Goal: Find specific fact: Find specific fact

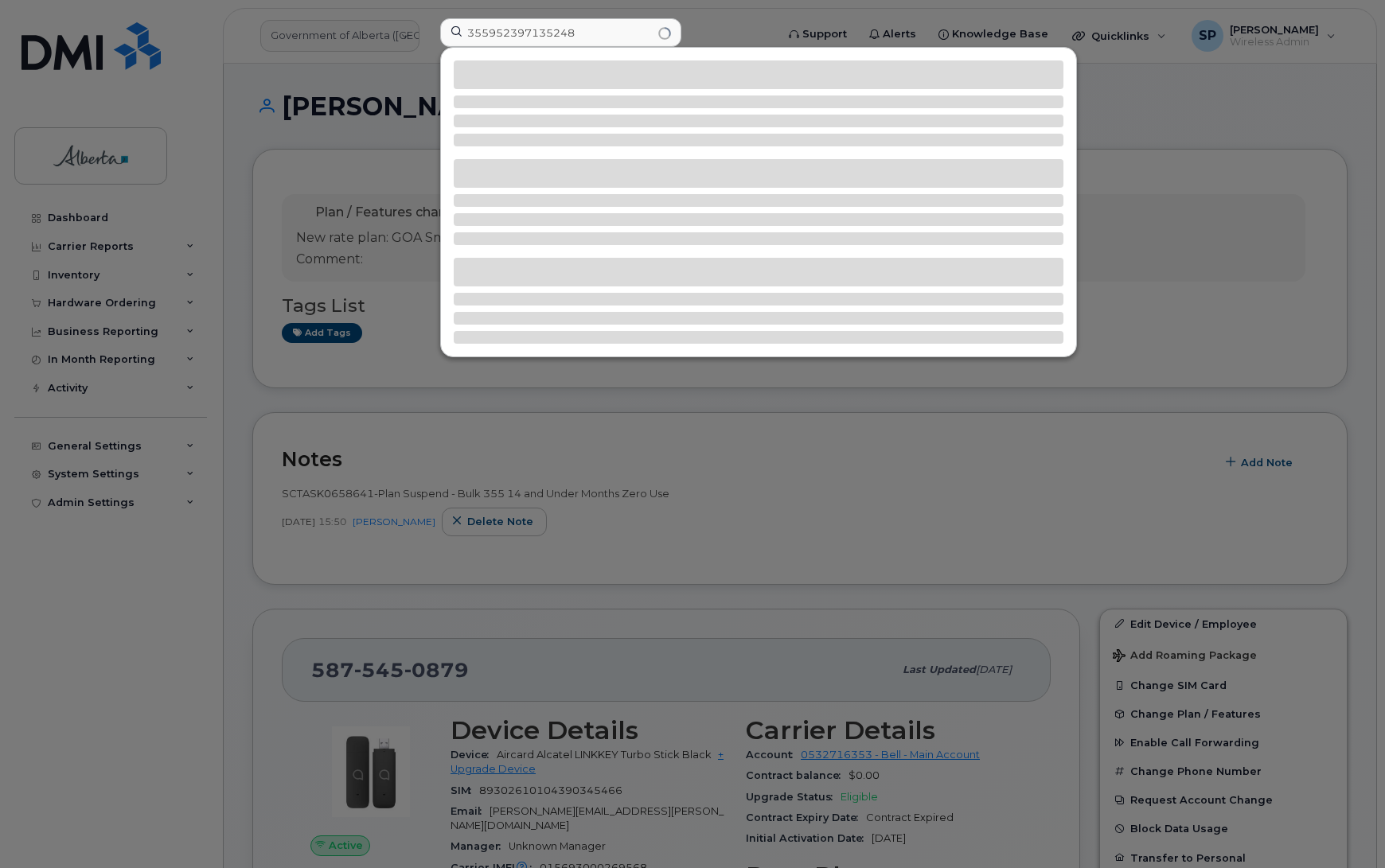
scroll to position [1446, 0]
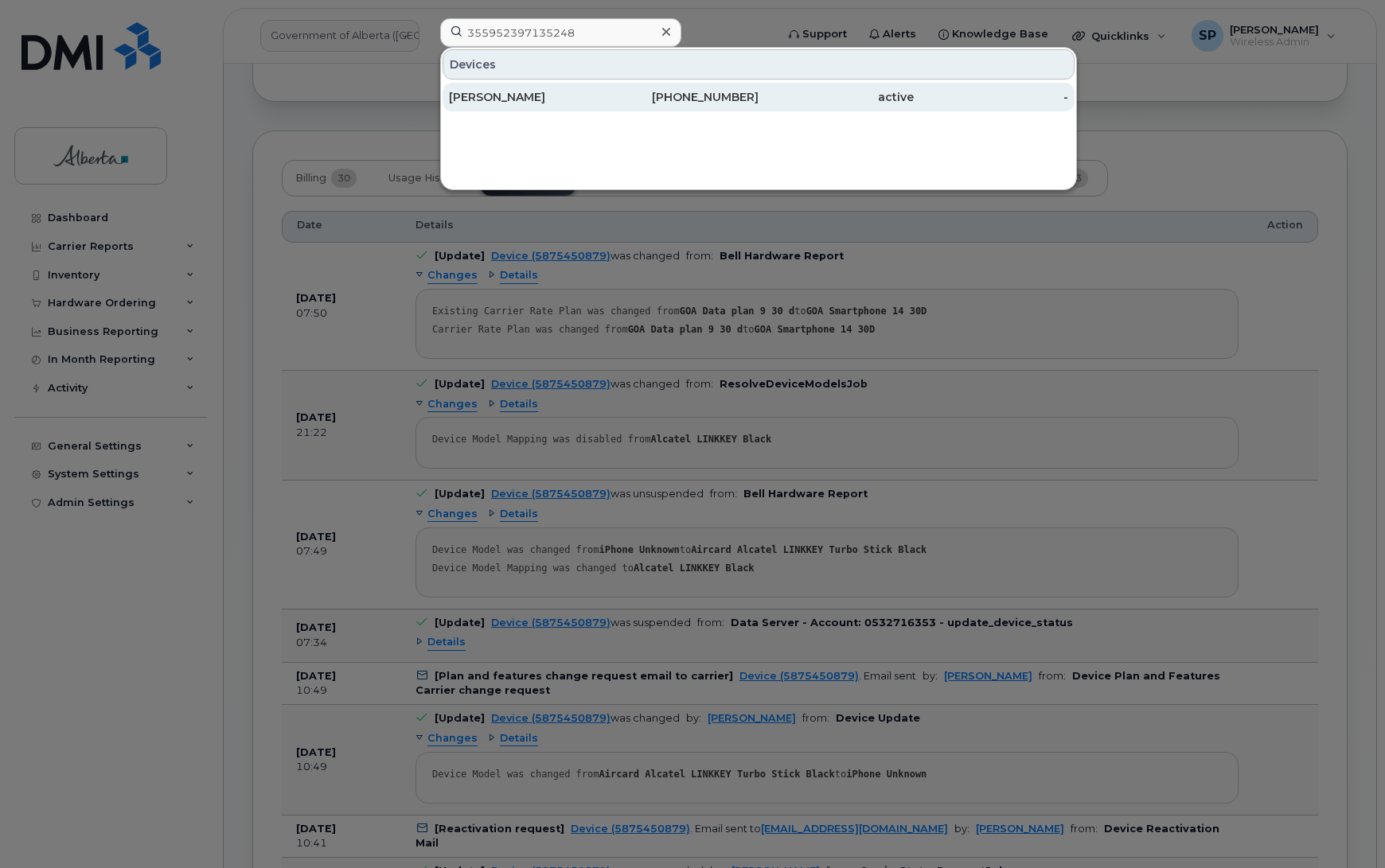
type input "355952397135248"
click at [509, 96] on div "[PERSON_NAME]" at bounding box center [526, 98] width 155 height 16
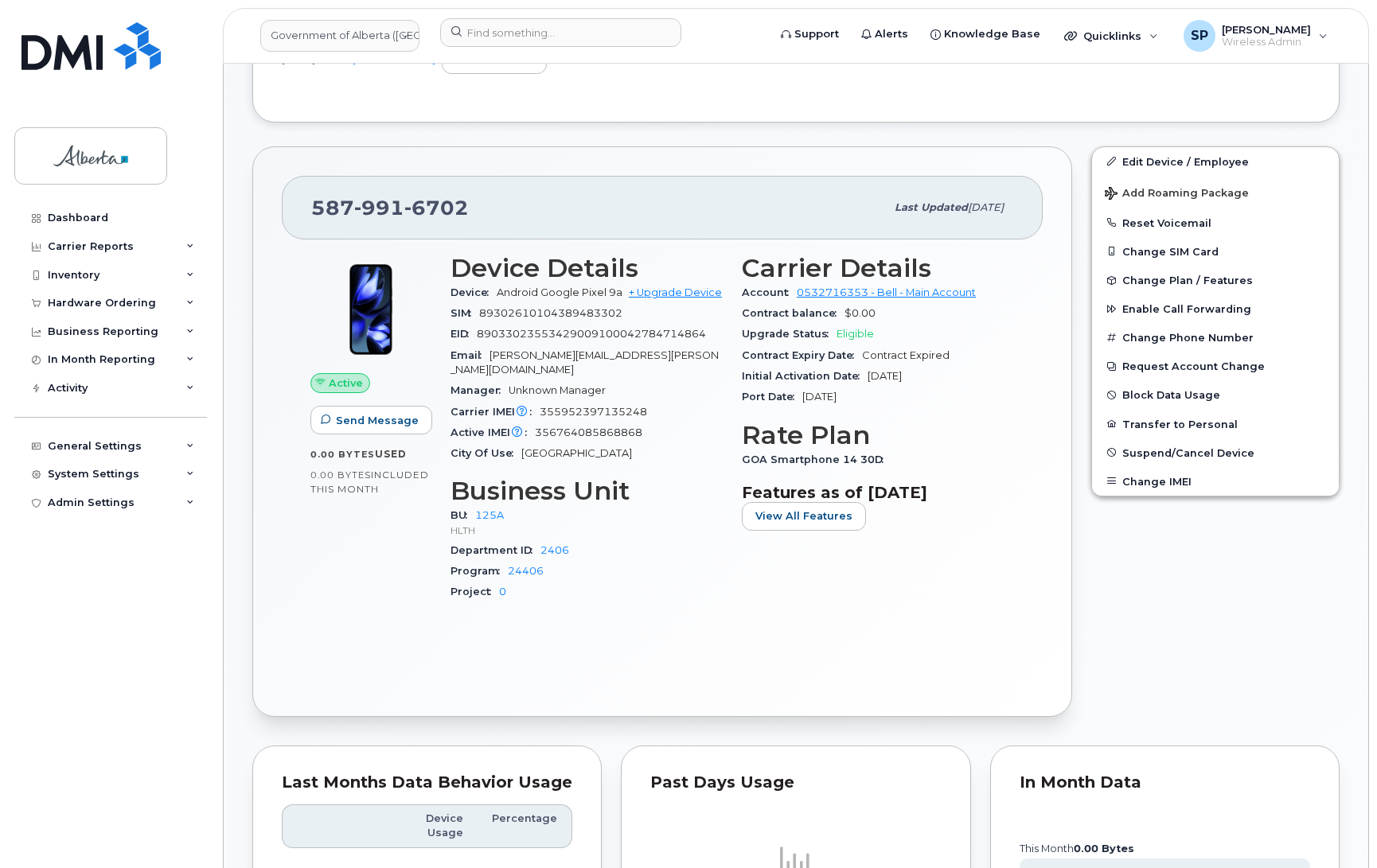
scroll to position [478, 0]
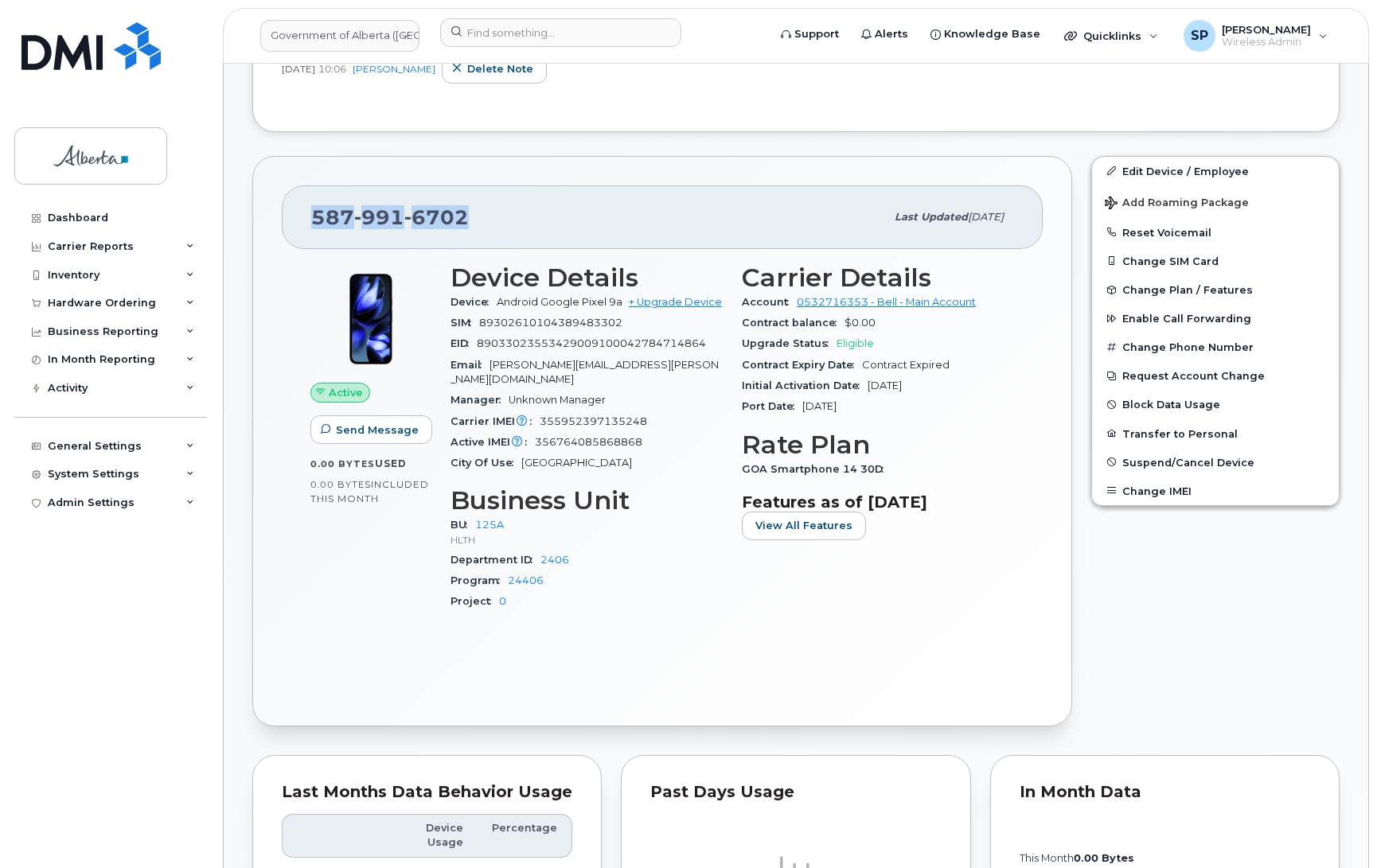
drag, startPoint x: 467, startPoint y: 217, endPoint x: 312, endPoint y: 217, distance: 155.0
click at [312, 217] on div "[PHONE_NUMBER]" at bounding box center [597, 217] width 574 height 33
copy span "[PHONE_NUMBER]"
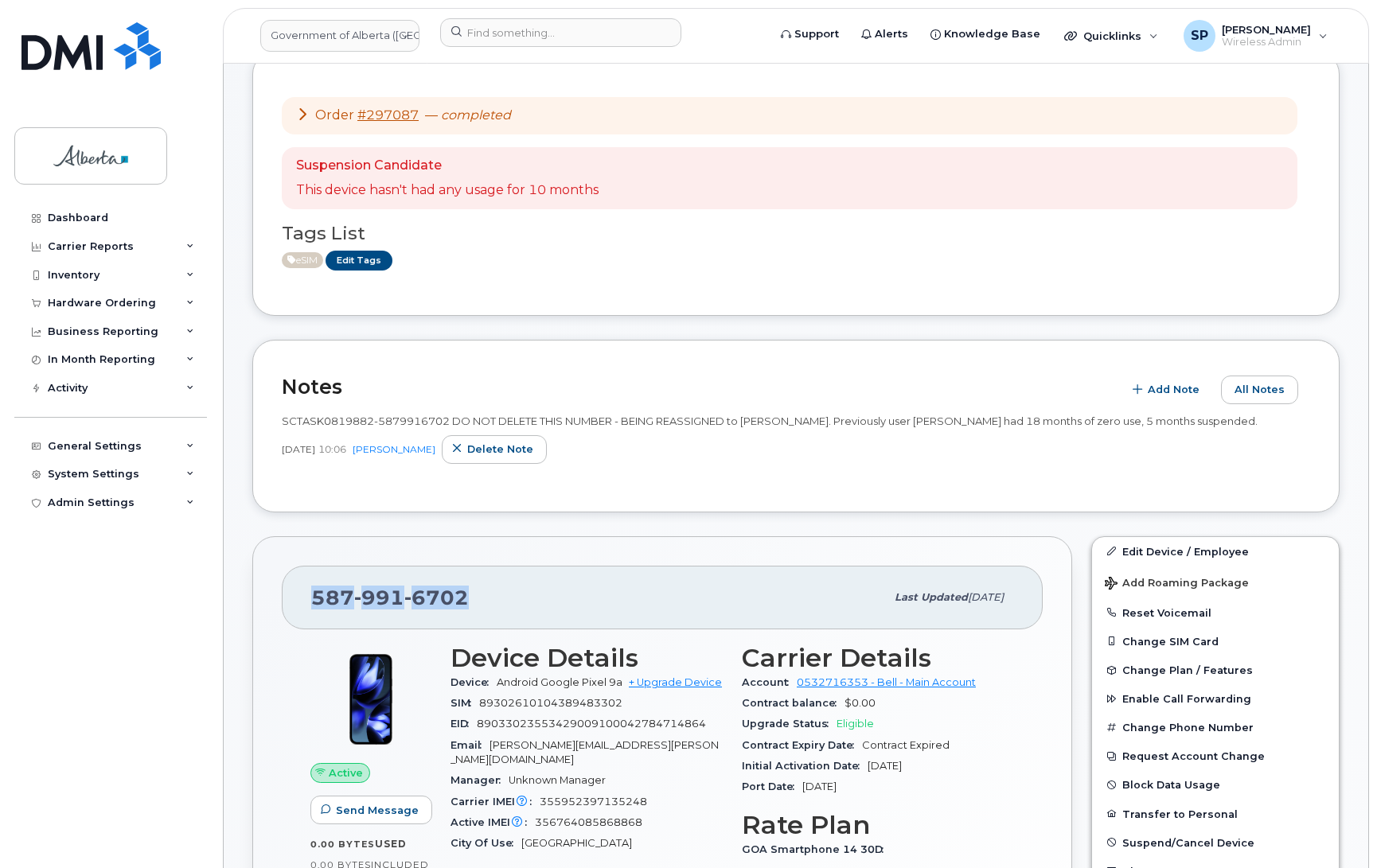
scroll to position [80, 0]
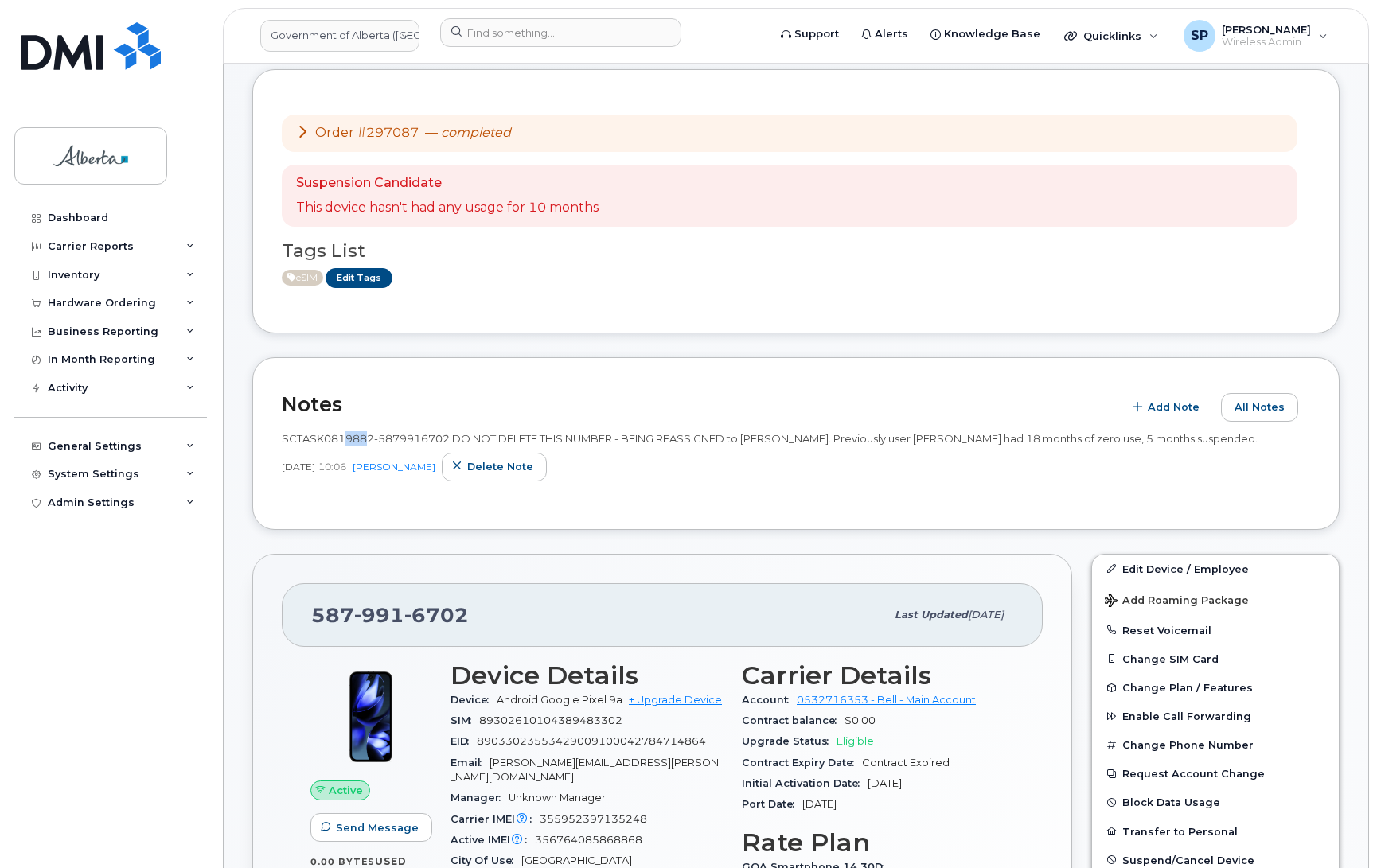
drag, startPoint x: 369, startPoint y: 438, endPoint x: 344, endPoint y: 438, distance: 25.0
click at [344, 438] on span "SCTASK0819882-5879916702 DO NOT DELETE THIS NUMBER - BEING REASSIGNED to [PERSO…" at bounding box center [769, 438] width 976 height 13
click at [368, 434] on span "SCTASK0819882-5879916702 DO NOT DELETE THIS NUMBER - BEING REASSIGNED to [PERSO…" at bounding box center [769, 438] width 976 height 13
drag, startPoint x: 372, startPoint y: 435, endPoint x: 272, endPoint y: 434, distance: 100.0
click at [275, 434] on div "Notes Add Note All Notes SCTASK0819882-5879916702 DO NOT DELETE THIS NUMBER - B…" at bounding box center [796, 443] width 1087 height 172
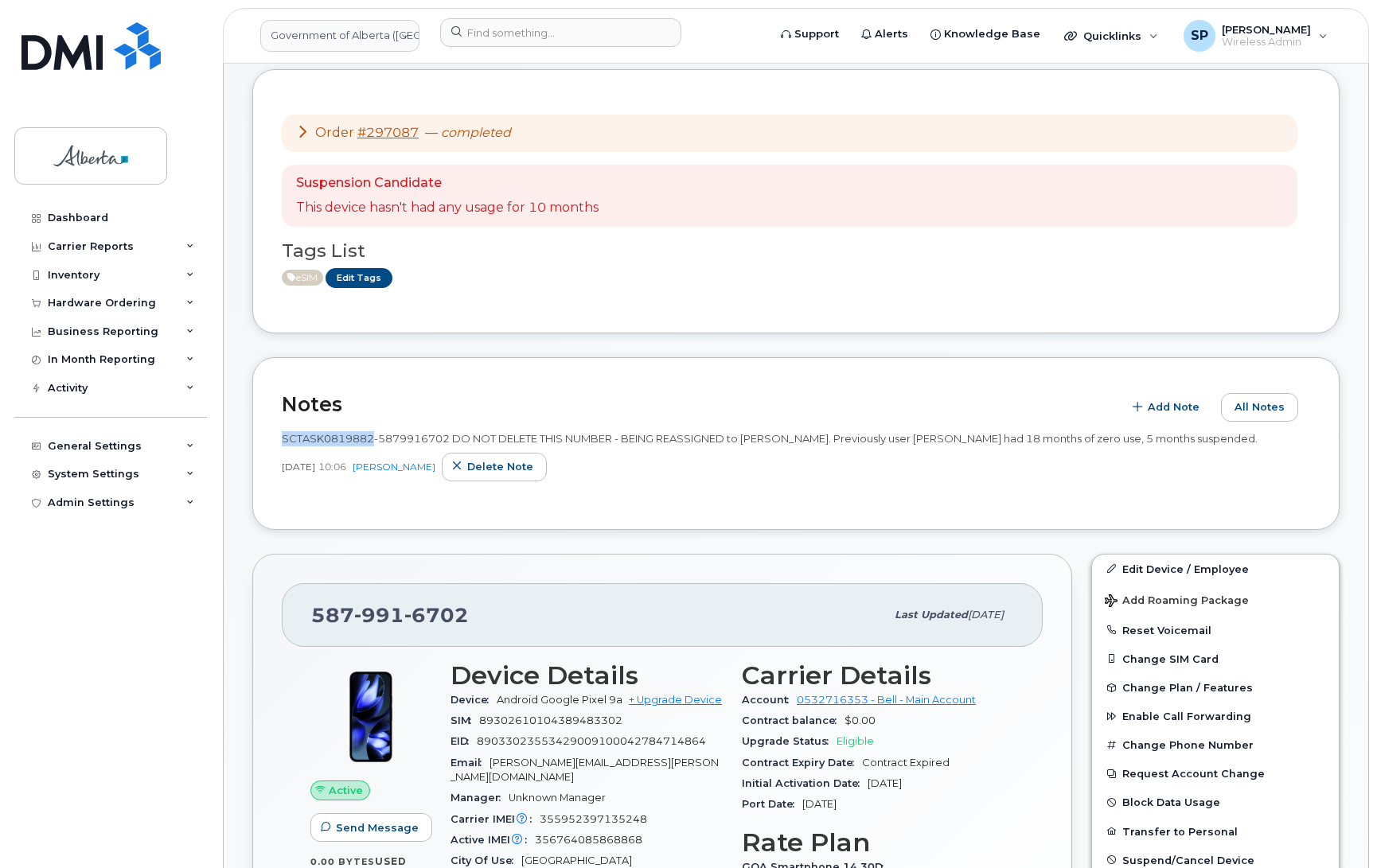
copy span "SCTASK0819882"
